Goal: Check status: Check status

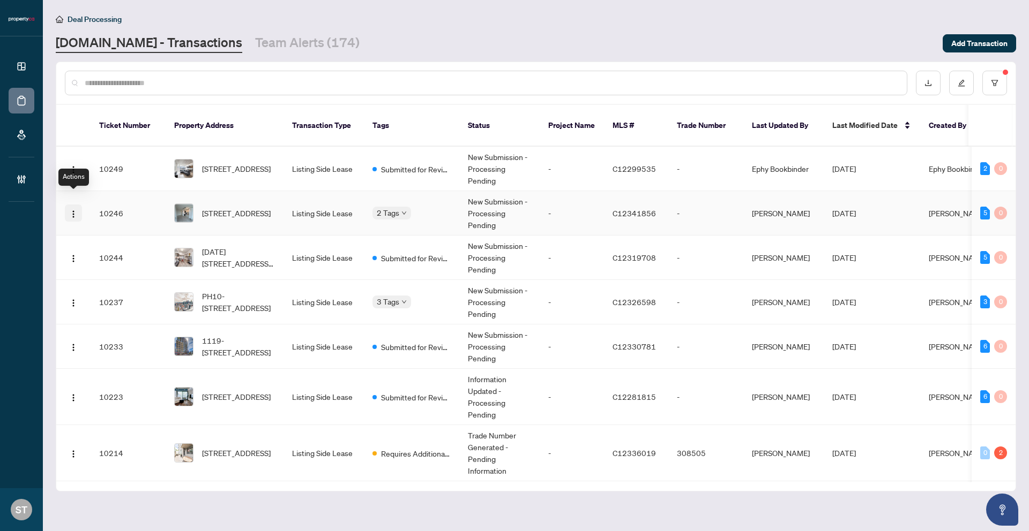
click at [75, 210] on img "button" at bounding box center [73, 214] width 9 height 9
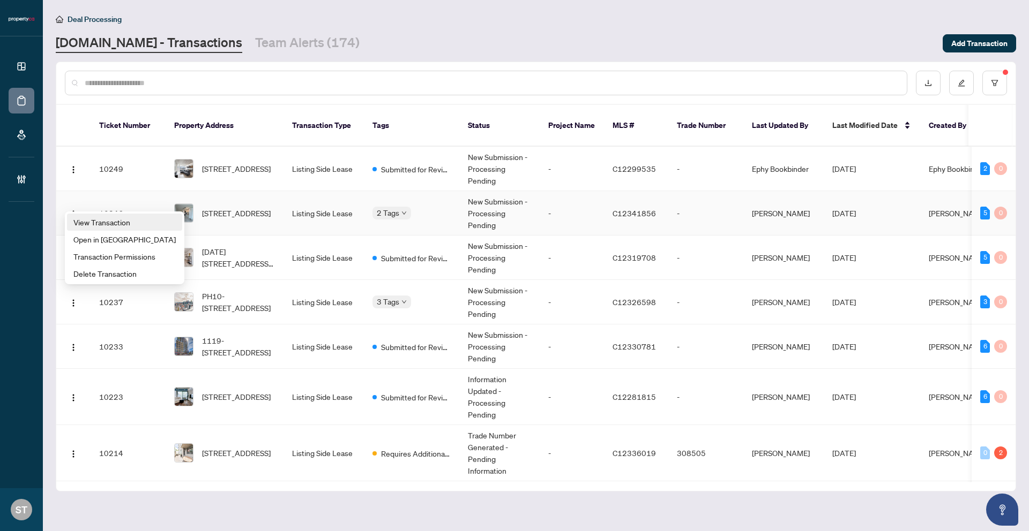
click at [81, 224] on span "View Transaction" at bounding box center [124, 222] width 102 height 12
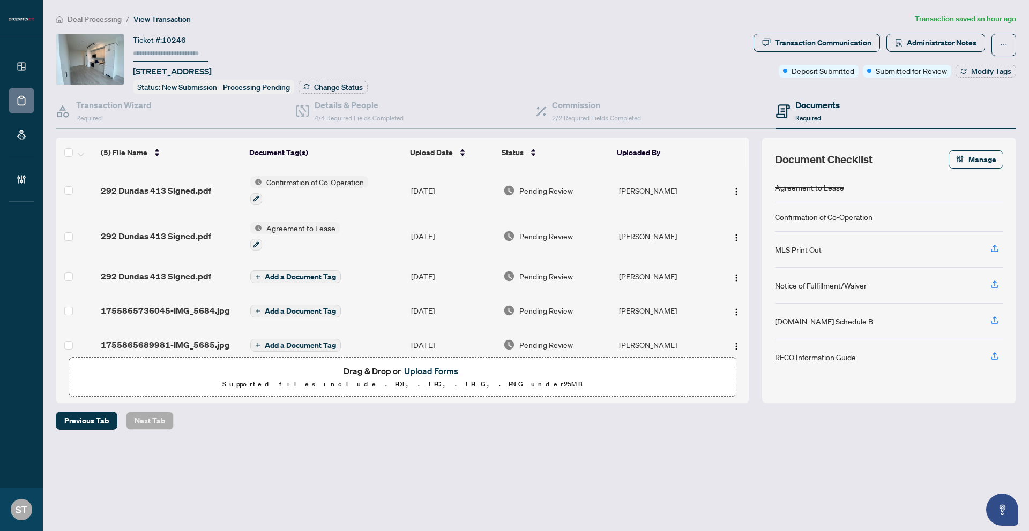
click at [451, 194] on td "[DATE]" at bounding box center [453, 191] width 93 height 46
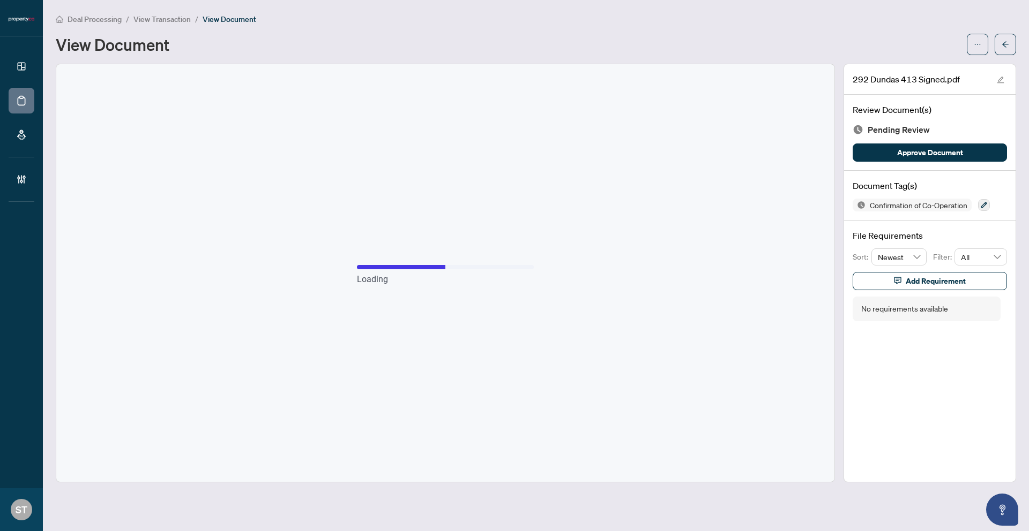
click at [175, 19] on span "View Transaction" at bounding box center [161, 19] width 57 height 10
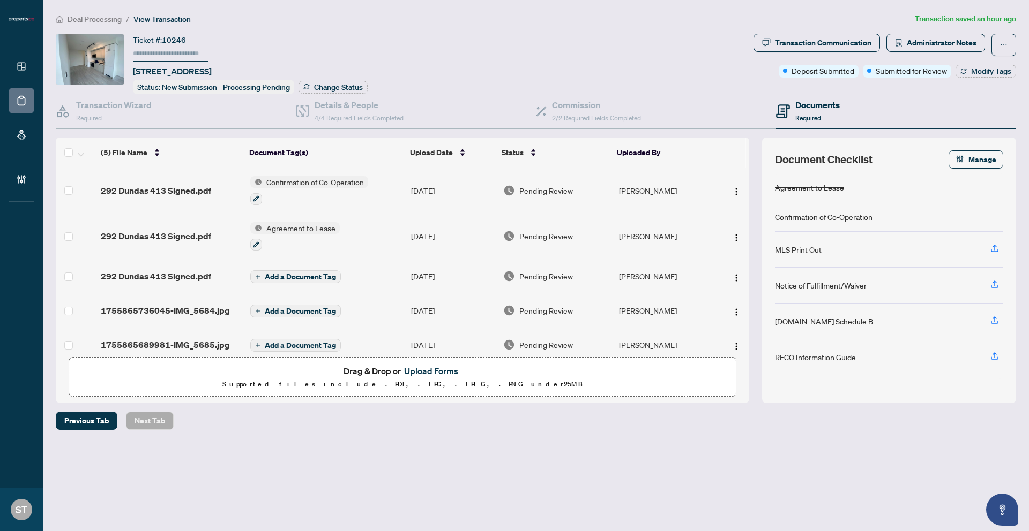
scroll to position [14, 0]
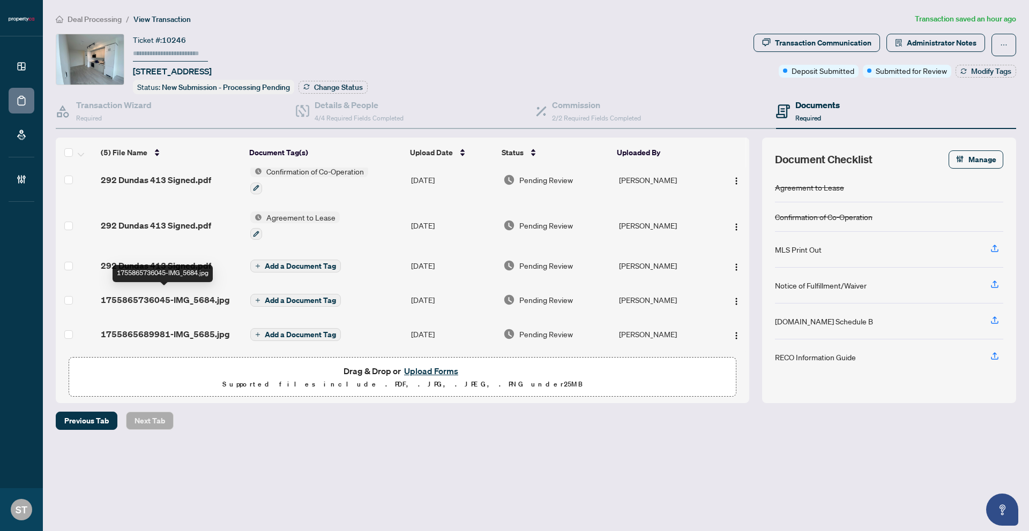
click at [185, 295] on span "1755865736045-IMG_5684.jpg" at bounding box center [165, 300] width 129 height 13
